Goal: Task Accomplishment & Management: Manage account settings

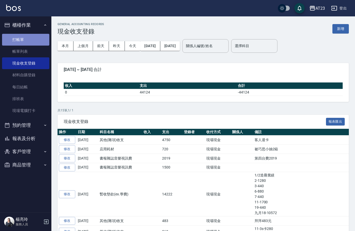
click at [22, 42] on link "打帳單" at bounding box center [25, 40] width 47 height 12
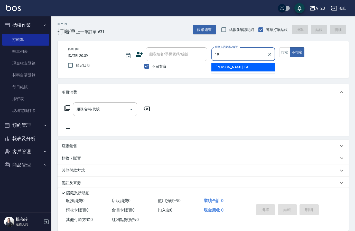
type input "[PERSON_NAME]-19"
type button "false"
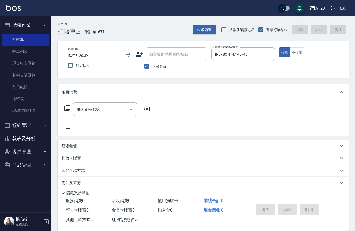
click at [66, 110] on icon at bounding box center [67, 108] width 6 height 6
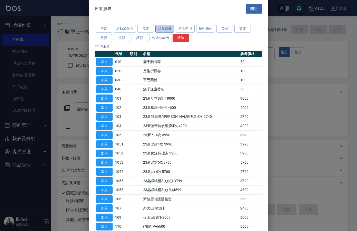
click at [169, 30] on button "頭皮保健" at bounding box center [164, 29] width 19 height 8
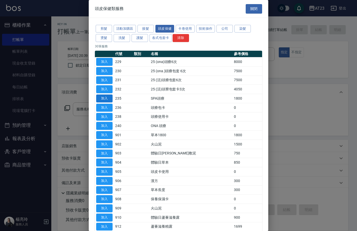
click at [110, 99] on button "加入" at bounding box center [104, 99] width 16 height 8
type input "SPA頭療(235)"
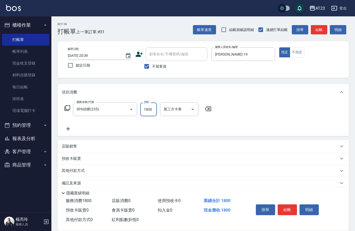
click at [146, 113] on input "1800" at bounding box center [148, 110] width 17 height 14
type input "1390"
drag, startPoint x: 61, startPoint y: 130, endPoint x: 65, endPoint y: 130, distance: 3.6
click at [61, 130] on div "服務名稱/代號 SPA頭療(235) 服務名稱/代號 價格 1390 價格 第三方卡券 第三方卡券" at bounding box center [202, 119] width 291 height 36
click at [68, 130] on icon at bounding box center [68, 129] width 13 height 6
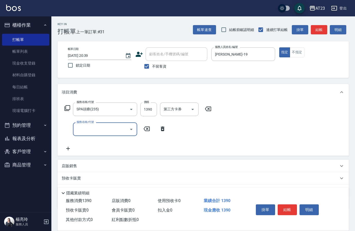
click at [82, 129] on input "服務名稱/代號" at bounding box center [101, 129] width 52 height 9
type input "染髮(501)"
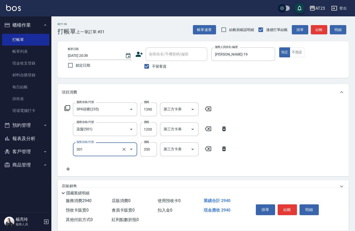
type input "造型剪髮(301)"
click at [68, 108] on icon at bounding box center [67, 108] width 6 height 6
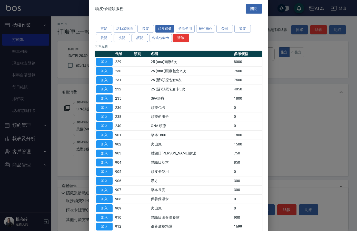
click at [142, 38] on button "護髮" at bounding box center [140, 38] width 16 height 8
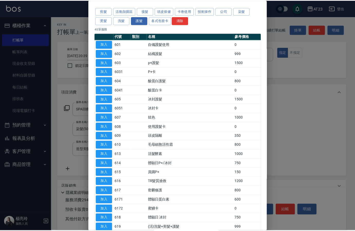
scroll to position [26, 0]
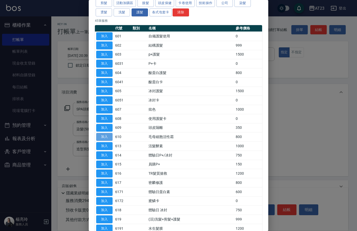
click at [104, 137] on button "加入" at bounding box center [104, 137] width 16 height 8
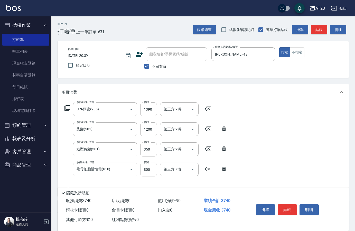
click at [151, 169] on input "800" at bounding box center [148, 170] width 17 height 14
drag, startPoint x: 152, startPoint y: 173, endPoint x: 130, endPoint y: 172, distance: 21.8
click at [130, 172] on div "服務名稱/代號 毛母細胞活性霜(610) 服務名稱/代號 價格 800 價格 第三方卡券 第三方卡券" at bounding box center [146, 170] width 169 height 14
type input "640"
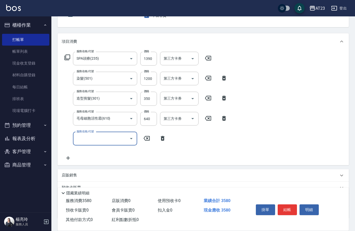
scroll to position [51, 0]
click at [67, 159] on icon at bounding box center [68, 158] width 13 height 6
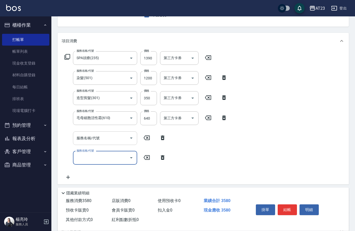
click at [82, 140] on div "服務名稱/代號 服務名稱/代號" at bounding box center [105, 139] width 64 height 14
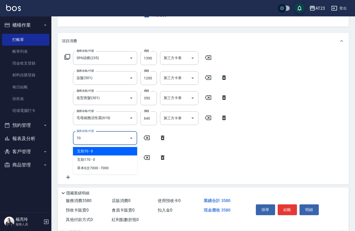
type input "7"
type input "互助90(709)"
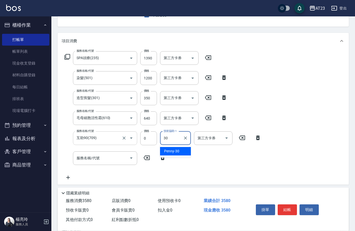
type input "Penny-30"
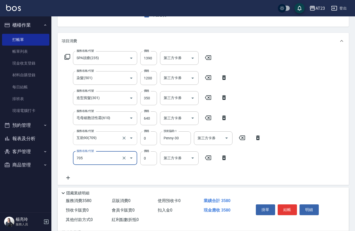
type input "互助50(705)"
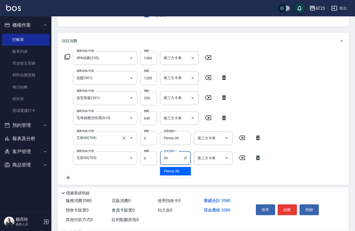
type input "Penny-30"
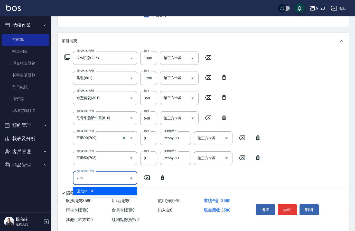
type input "互助60(706)"
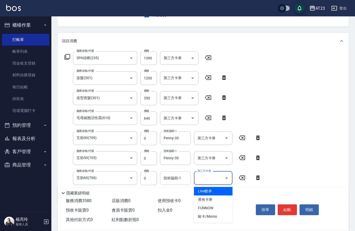
click at [184, 175] on input "技術協助-1" at bounding box center [175, 178] width 26 height 9
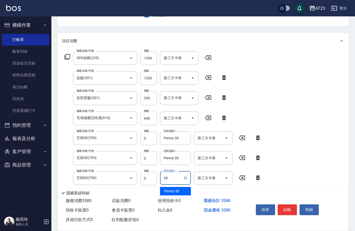
type input "Penny-30"
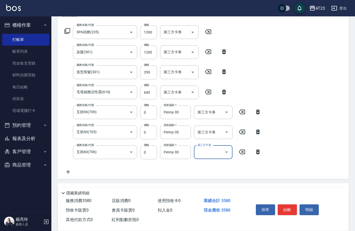
scroll to position [128, 0]
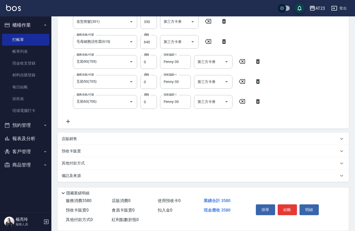
click at [70, 167] on div "其他付款方式" at bounding box center [202, 164] width 291 height 12
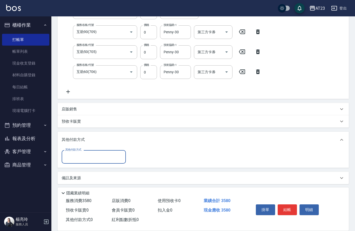
scroll to position [159, 0]
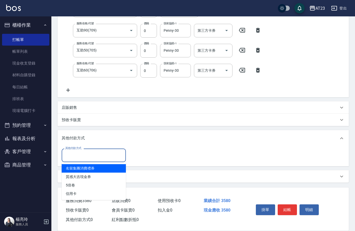
click at [75, 154] on input "其他付款方式" at bounding box center [94, 155] width 60 height 9
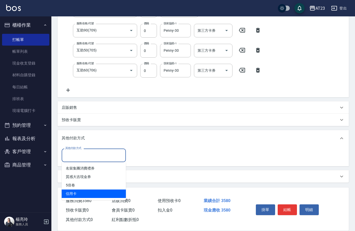
click at [72, 193] on span "信用卡" at bounding box center [94, 194] width 64 height 8
type input "信用卡"
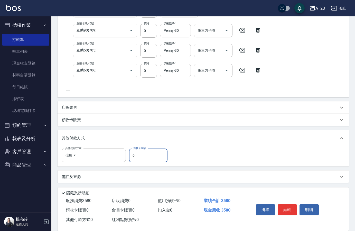
drag, startPoint x: 134, startPoint y: 159, endPoint x: 126, endPoint y: 158, distance: 8.3
click at [127, 159] on div "其他付款方式 信用卡 其他付款方式 信用卡金額 0 信用卡金額" at bounding box center [116, 156] width 109 height 14
type input "3580"
click at [288, 209] on button "結帳" at bounding box center [286, 210] width 19 height 11
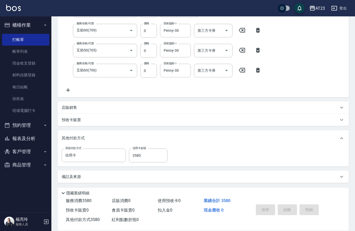
type input "[DATE] 20:40"
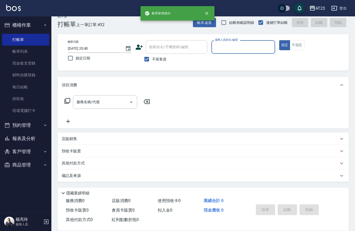
scroll to position [7, 0]
type input "Joann-6"
type button "true"
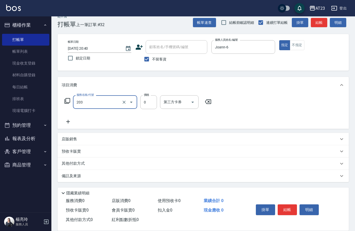
type input "使用洗髮卡(203)"
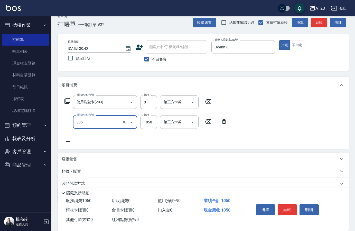
type input "成人剪髮卡(305)"
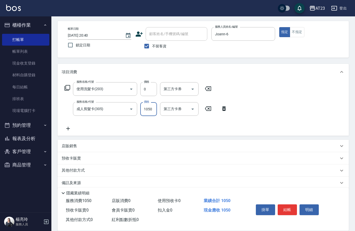
scroll to position [27, 0]
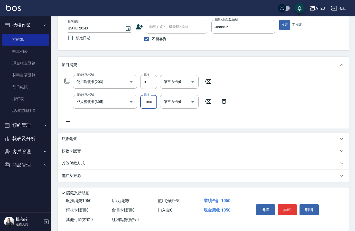
click at [82, 167] on div "其他付款方式" at bounding box center [202, 164] width 291 height 12
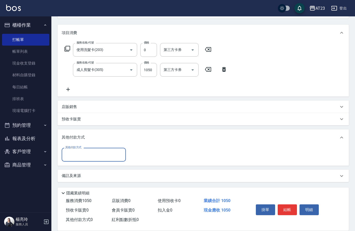
scroll to position [60, 0]
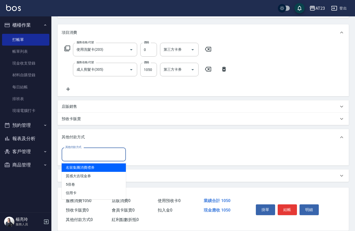
click at [87, 152] on input "其他付款方式" at bounding box center [94, 154] width 60 height 9
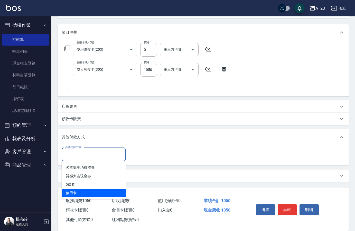
click at [81, 193] on span "信用卡" at bounding box center [94, 193] width 64 height 8
type input "信用卡"
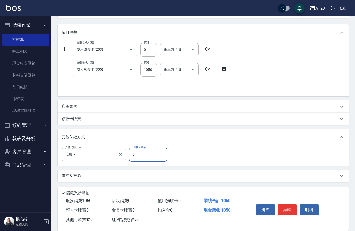
drag, startPoint x: 139, startPoint y: 159, endPoint x: 120, endPoint y: 159, distance: 19.2
click at [120, 159] on div "其他付款方式 信用卡 其他付款方式 信用卡金額 0 信用卡金額" at bounding box center [116, 155] width 109 height 14
type input "1050"
click at [286, 209] on button "結帳" at bounding box center [286, 210] width 19 height 11
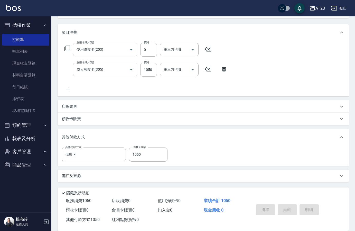
type input "[DATE] 20:41"
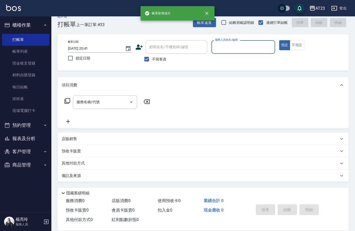
scroll to position [7, 0]
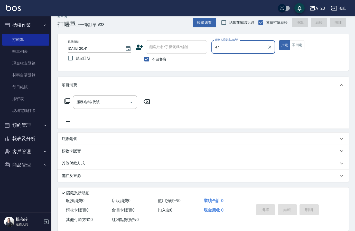
type input "4"
type input "Mandy-7"
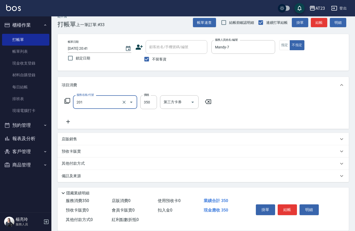
type input "一般洗髮(201)"
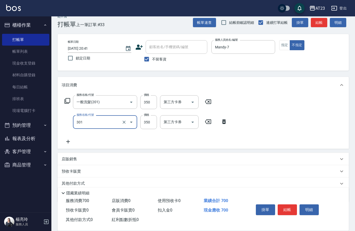
type input "造型剪髮(301)"
type input "350"
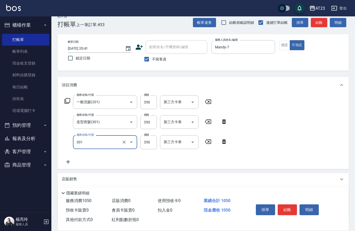
type input "造型剪髮(301)"
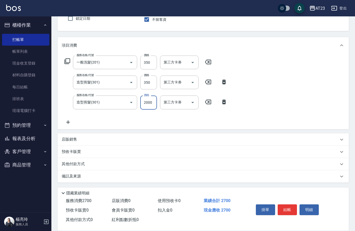
scroll to position [48, 0]
type input "2000"
click at [294, 208] on button "結帳" at bounding box center [286, 210] width 19 height 11
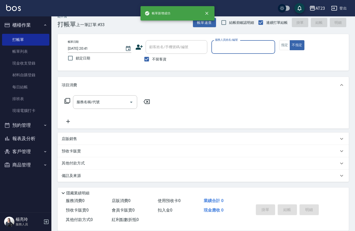
scroll to position [7, 0]
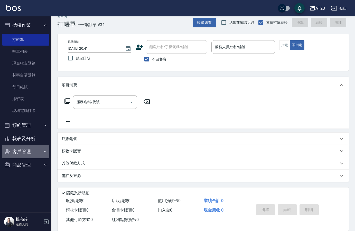
click at [33, 148] on button "客戶管理" at bounding box center [25, 151] width 47 height 13
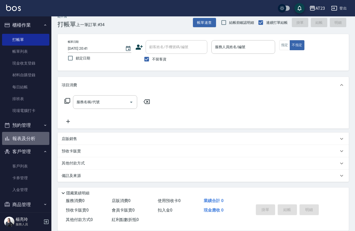
click at [30, 140] on button "報表及分析" at bounding box center [25, 138] width 47 height 13
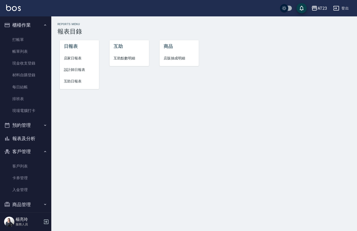
click at [72, 59] on span "店家日報表" at bounding box center [79, 58] width 31 height 5
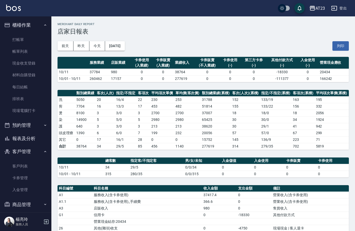
click at [32, 136] on button "報表及分析" at bounding box center [25, 138] width 47 height 13
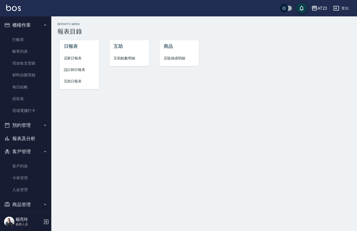
click at [70, 70] on span "設計師日報表" at bounding box center [79, 69] width 31 height 5
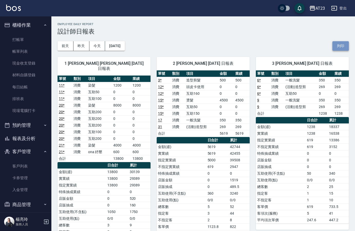
click at [335, 45] on button "列印" at bounding box center [340, 45] width 16 height 9
click at [345, 49] on button "列印" at bounding box center [340, 45] width 16 height 9
click at [28, 141] on button "報表及分析" at bounding box center [25, 138] width 47 height 13
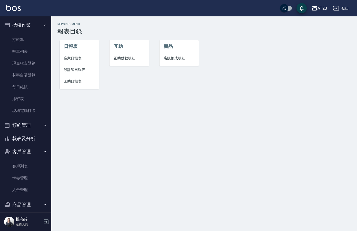
click at [74, 61] on span "店家日報表" at bounding box center [79, 58] width 31 height 5
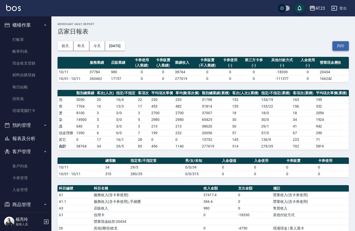
click at [343, 50] on button "列印" at bounding box center [340, 45] width 16 height 9
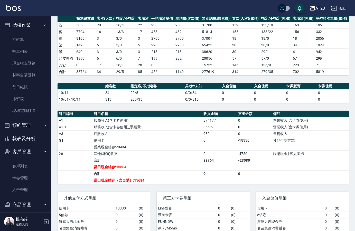
scroll to position [77, 0]
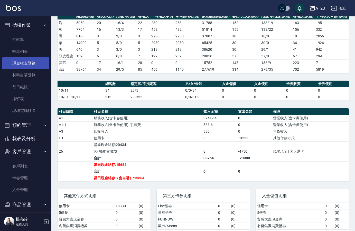
click at [35, 60] on link "現金收支登錄" at bounding box center [25, 63] width 47 height 12
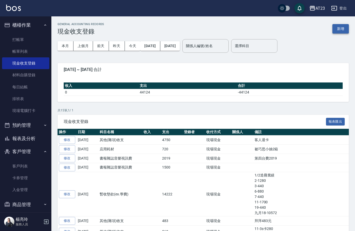
click at [344, 25] on button "新增" at bounding box center [340, 28] width 16 height 9
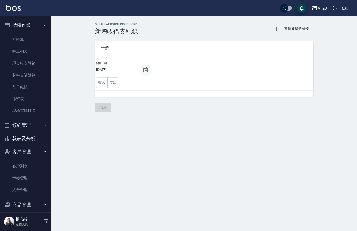
click at [142, 70] on icon "Choose date, selected date is 2025-10-11" at bounding box center [145, 70] width 6 height 6
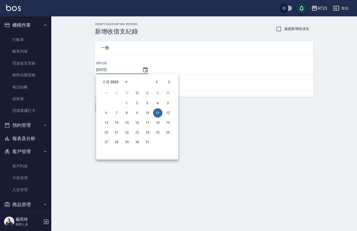
drag, startPoint x: 254, startPoint y: 211, endPoint x: 243, endPoint y: 210, distance: 11.8
click at [244, 210] on div "CREATE ACCOUNTING RECORD 新增收借支紀錄 連續新增收借支 一般 開單日期 [DATE] 收入 支出 新增" at bounding box center [178, 115] width 357 height 231
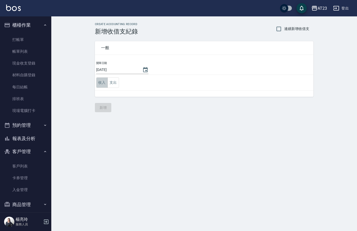
click at [106, 86] on button "收入" at bounding box center [102, 82] width 12 height 11
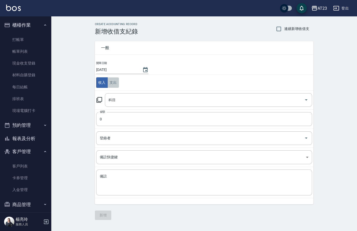
click at [117, 84] on button "支出" at bounding box center [113, 82] width 12 height 11
click at [121, 101] on input "科目" at bounding box center [204, 100] width 195 height 9
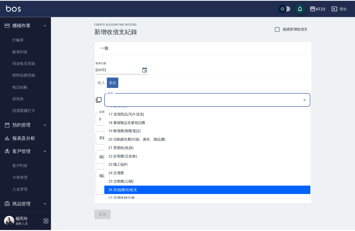
scroll to position [154, 0]
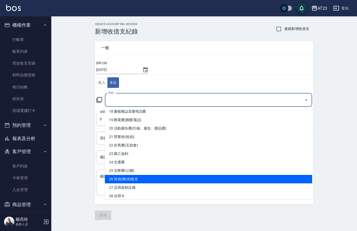
click at [162, 180] on li "26 其他(雜項)收支" at bounding box center [208, 179] width 207 height 8
type input "26 其他(雜項)收支"
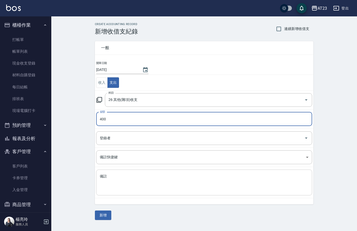
type input "400"
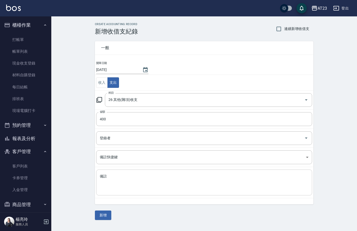
click at [135, 192] on div "x 備註" at bounding box center [204, 183] width 216 height 26
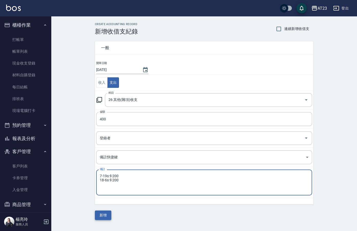
type textarea "7-19s卡200 18-6s卡200"
click at [104, 218] on button "新增" at bounding box center [103, 215] width 16 height 9
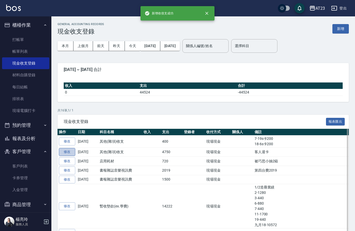
click at [68, 154] on link "修改" at bounding box center [67, 152] width 16 height 8
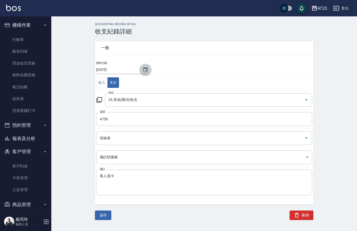
click at [143, 68] on icon "Choose date, selected date is 2025-10-11" at bounding box center [145, 69] width 5 height 5
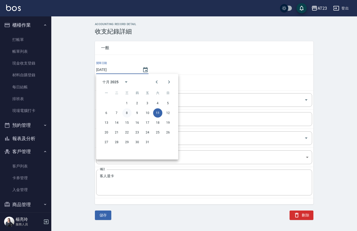
click at [129, 114] on button "8" at bounding box center [126, 113] width 9 height 9
type input "[DATE]"
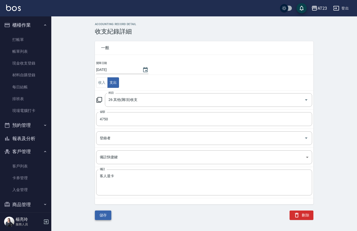
click at [101, 220] on button "儲存" at bounding box center [103, 215] width 16 height 9
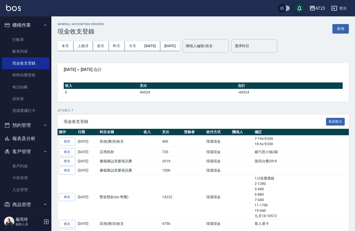
click at [29, 142] on button "報表及分析" at bounding box center [25, 138] width 47 height 13
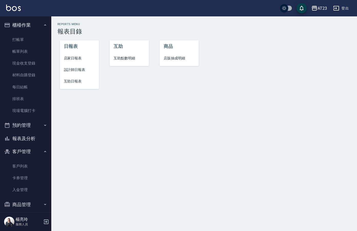
click at [80, 60] on span "店家日報表" at bounding box center [79, 58] width 31 height 5
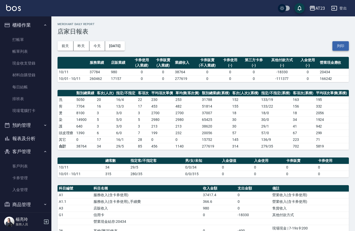
click at [339, 46] on button "列印" at bounding box center [340, 45] width 16 height 9
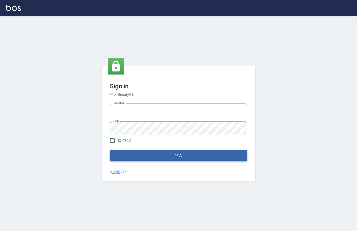
type input "0912850395"
click at [153, 152] on button "登入" at bounding box center [178, 155] width 137 height 11
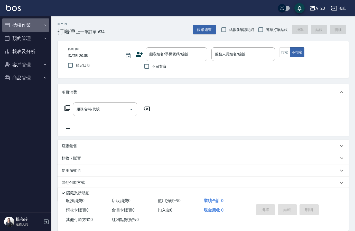
click at [25, 26] on button "櫃檯作業" at bounding box center [25, 24] width 47 height 13
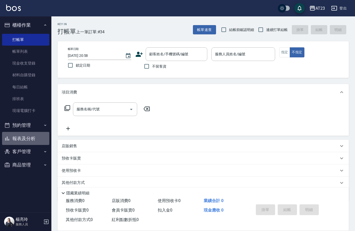
click at [32, 140] on button "報表及分析" at bounding box center [25, 138] width 47 height 13
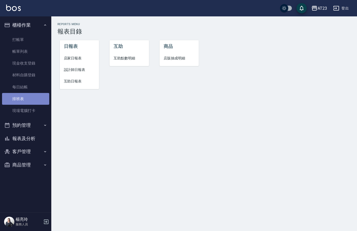
click at [25, 95] on link "排班表" at bounding box center [25, 99] width 47 height 12
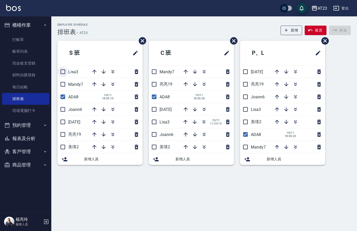
click at [60, 70] on input "checkbox" at bounding box center [62, 71] width 11 height 11
checkbox input "true"
click at [64, 84] on li "Mandy7" at bounding box center [99, 84] width 85 height 12
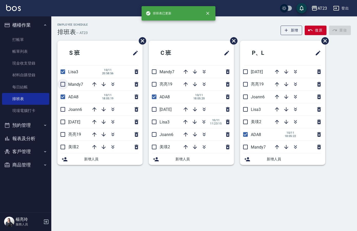
click at [57, 85] on input "checkbox" at bounding box center [62, 84] width 11 height 11
checkbox input "true"
click at [63, 107] on input "checkbox" at bounding box center [62, 109] width 11 height 11
checkbox input "true"
click at [66, 125] on input "checkbox" at bounding box center [62, 122] width 11 height 11
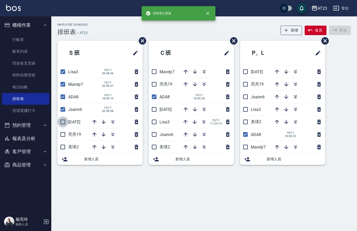
checkbox input "true"
drag, startPoint x: 65, startPoint y: 137, endPoint x: 66, endPoint y: 149, distance: 11.3
click at [65, 139] on input "checkbox" at bounding box center [62, 134] width 11 height 11
checkbox input "true"
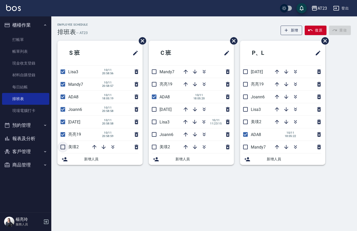
click at [63, 147] on input "checkbox" at bounding box center [62, 147] width 11 height 11
checkbox input "true"
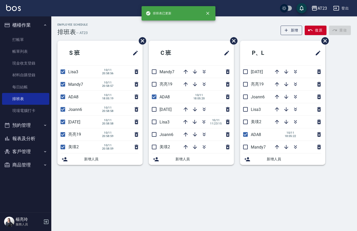
click at [160, 149] on span "美瑛2" at bounding box center [165, 147] width 11 height 5
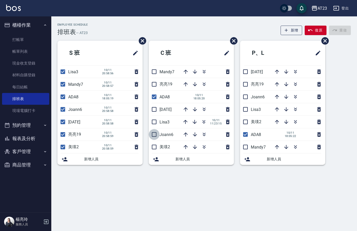
click at [154, 134] on input "checkbox" at bounding box center [154, 134] width 11 height 11
checkbox input "true"
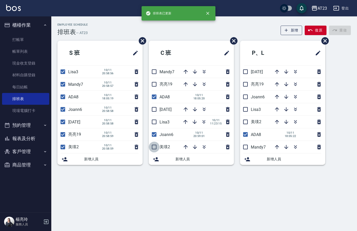
click at [152, 149] on input "checkbox" at bounding box center [154, 147] width 11 height 11
checkbox input "true"
click at [154, 120] on input "checkbox" at bounding box center [154, 122] width 11 height 11
checkbox input "true"
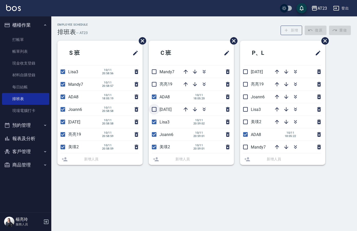
click at [156, 107] on input "checkbox" at bounding box center [154, 109] width 11 height 11
checkbox input "true"
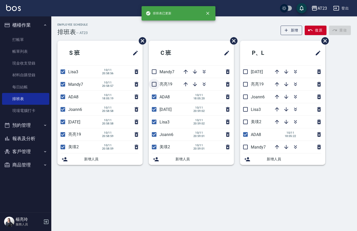
click at [157, 87] on input "checkbox" at bounding box center [154, 84] width 11 height 11
checkbox input "true"
drag, startPoint x: 155, startPoint y: 72, endPoint x: 186, endPoint y: 81, distance: 31.9
click at [155, 72] on input "checkbox" at bounding box center [154, 71] width 11 height 11
checkbox input "true"
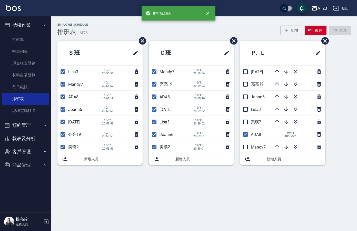
click at [248, 74] on input "checkbox" at bounding box center [245, 71] width 11 height 11
checkbox input "true"
click at [247, 85] on input "checkbox" at bounding box center [245, 84] width 11 height 11
checkbox input "true"
click at [248, 96] on input "checkbox" at bounding box center [245, 97] width 11 height 11
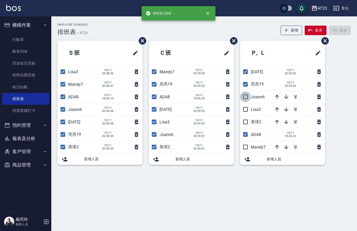
checkbox input "true"
drag, startPoint x: 248, startPoint y: 112, endPoint x: 251, endPoint y: 119, distance: 8.0
click at [249, 114] on input "checkbox" at bounding box center [245, 109] width 11 height 11
checkbox input "true"
click at [251, 123] on input "checkbox" at bounding box center [245, 122] width 11 height 11
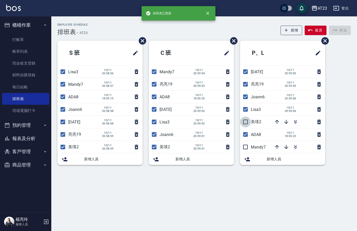
checkbox input "true"
drag, startPoint x: 249, startPoint y: 149, endPoint x: 325, endPoint y: 144, distance: 76.3
click at [249, 149] on input "checkbox" at bounding box center [245, 147] width 11 height 11
checkbox input "true"
